Goal: Task Accomplishment & Management: Manage account settings

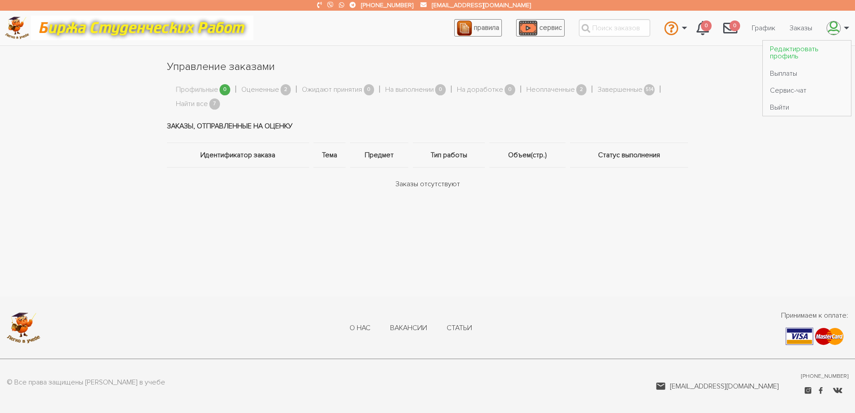
click at [796, 53] on link "Редактировать профиль" at bounding box center [807, 53] width 88 height 24
click at [808, 47] on link "Редактировать профиль" at bounding box center [807, 53] width 88 height 24
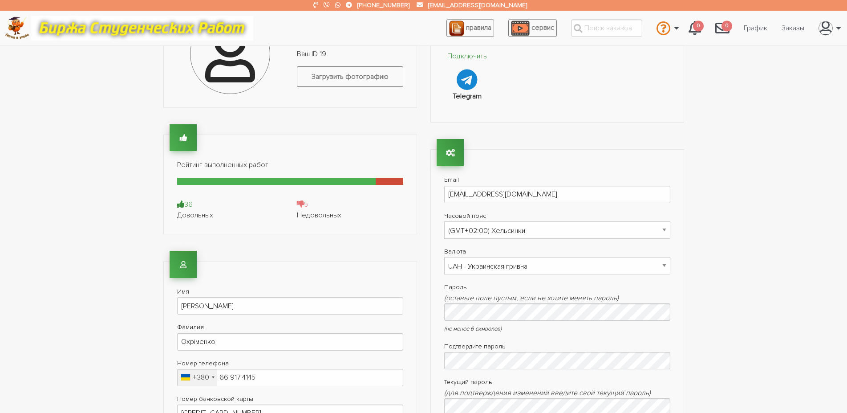
scroll to position [182, 0]
